Goal: Information Seeking & Learning: Learn about a topic

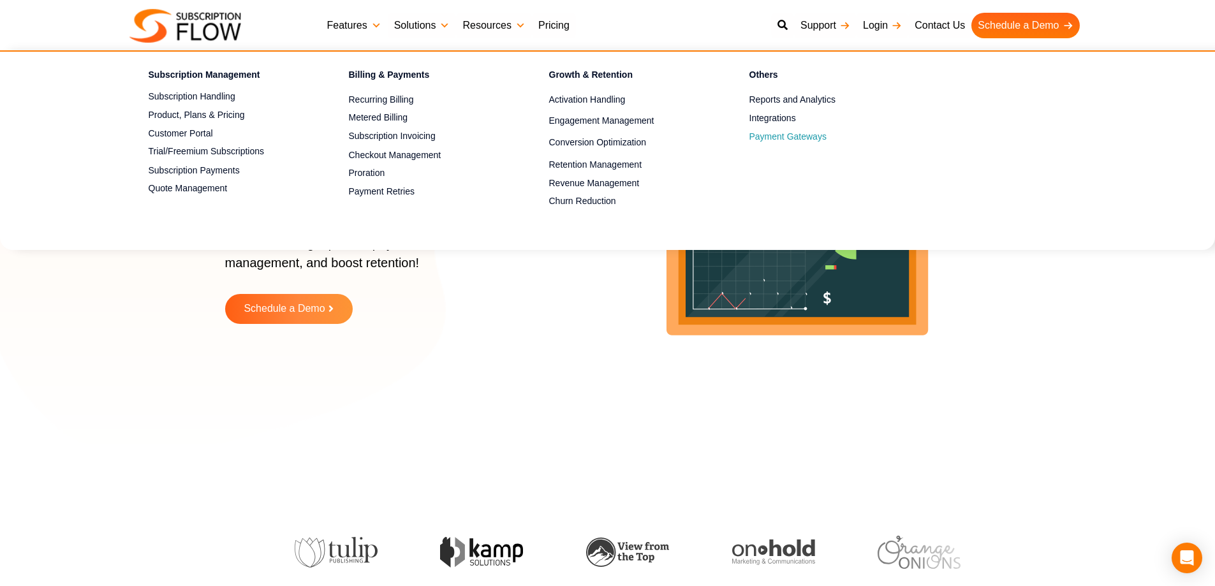
click at [785, 140] on span "Payment Gateways" at bounding box center [787, 136] width 77 height 13
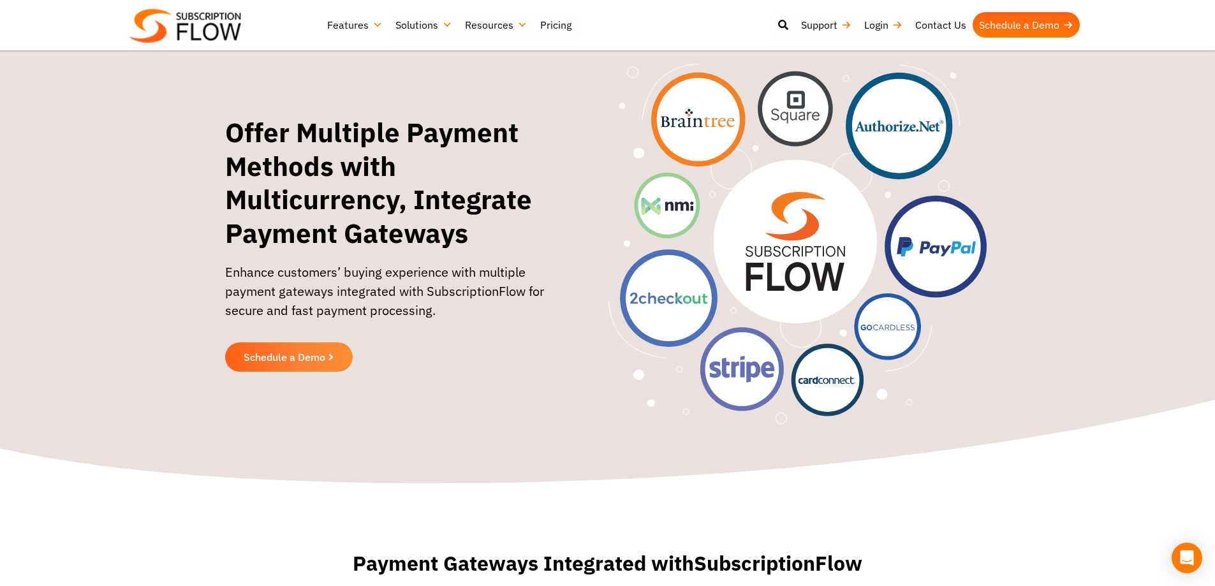
click at [1151, 171] on section "Offer Multiple Payment Methods with Multicurrency, Integrate Payment Gateways E…" at bounding box center [607, 244] width 1215 height 360
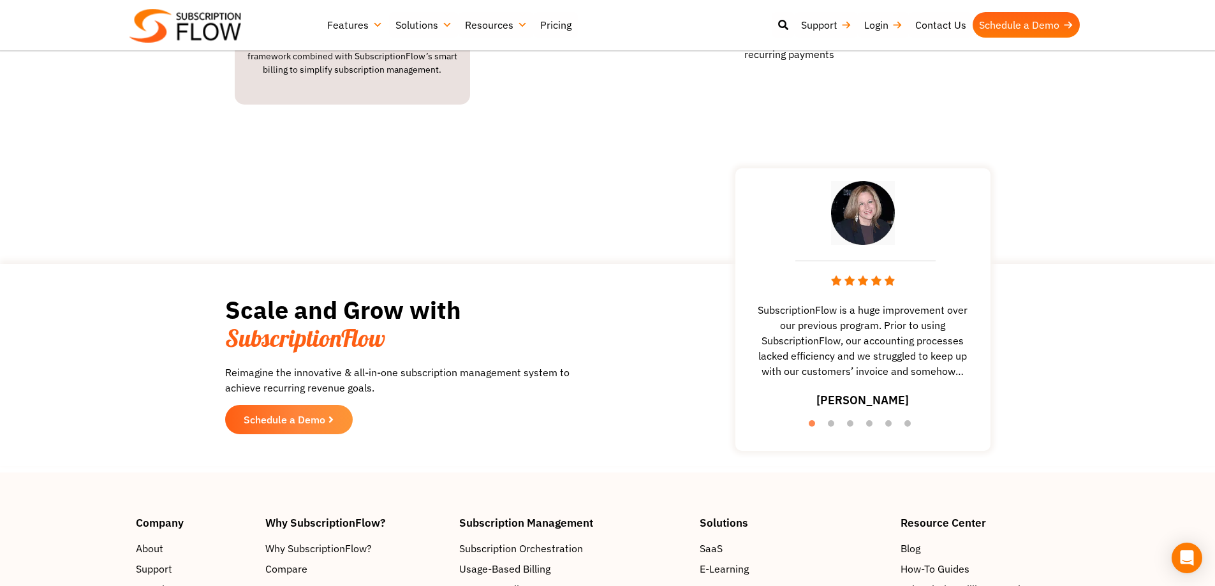
scroll to position [2048, 0]
